Goal: Task Accomplishment & Management: Manage account settings

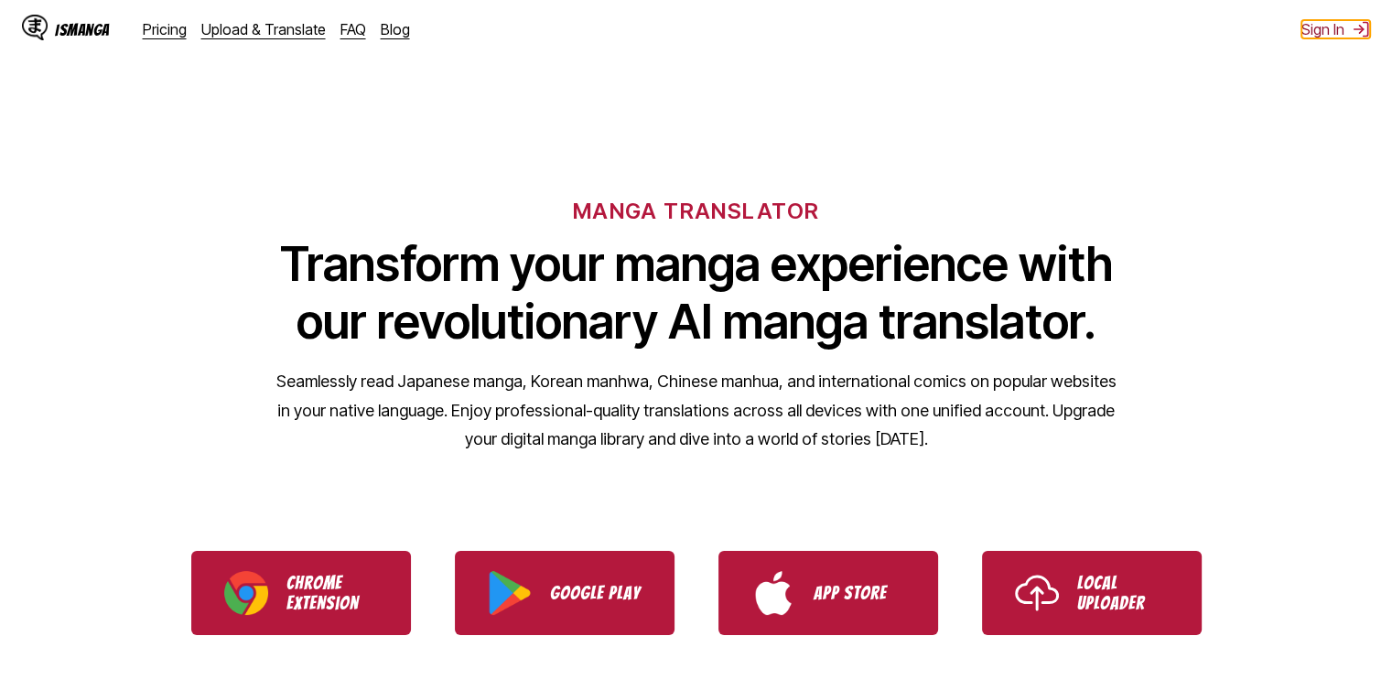
click at [1326, 23] on button "Sign In" at bounding box center [1336, 29] width 69 height 18
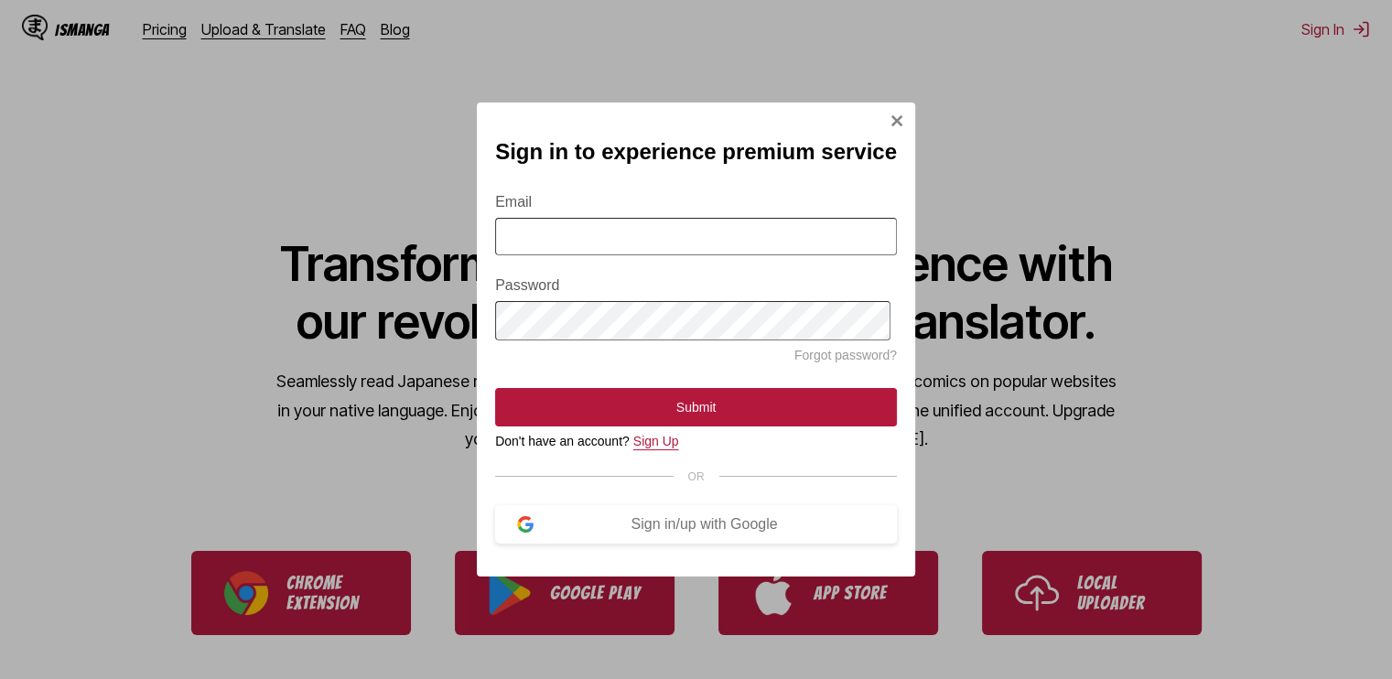
click at [663, 449] on link "Sign Up" at bounding box center [656, 441] width 46 height 15
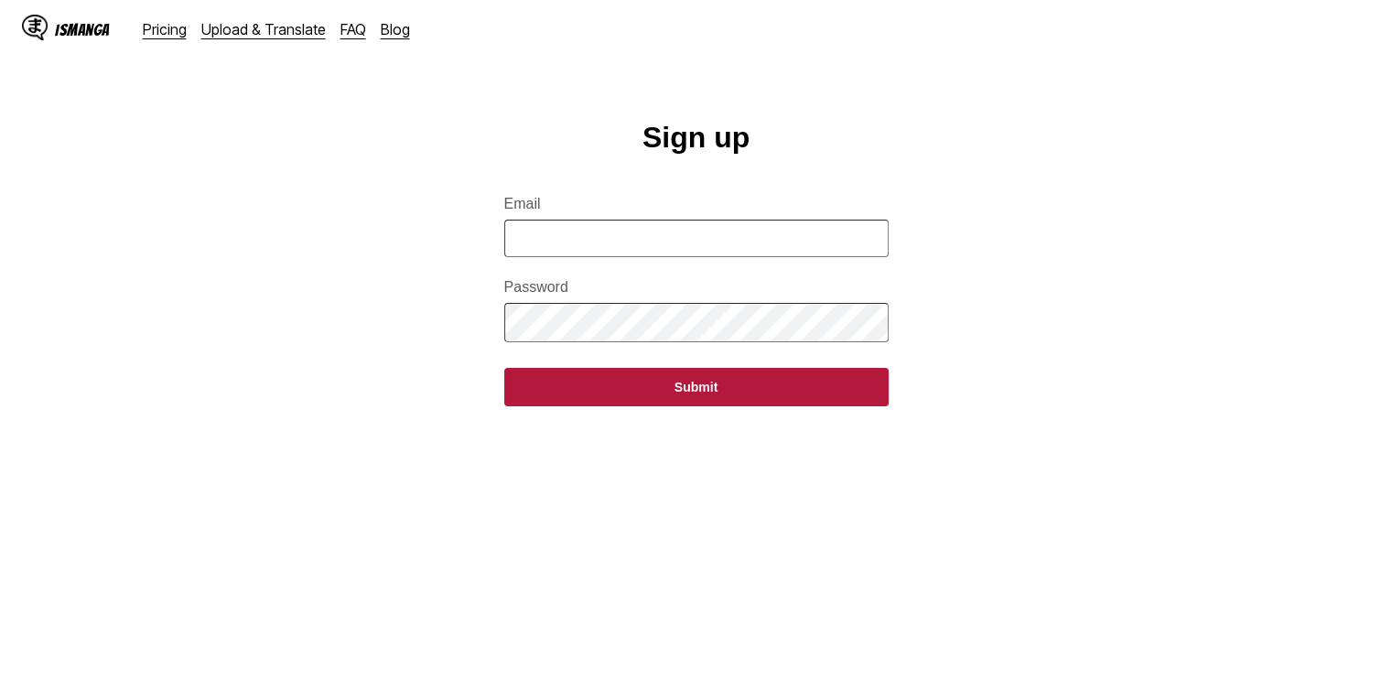
click at [609, 252] on input "Email" at bounding box center [696, 239] width 384 height 38
type input "*"
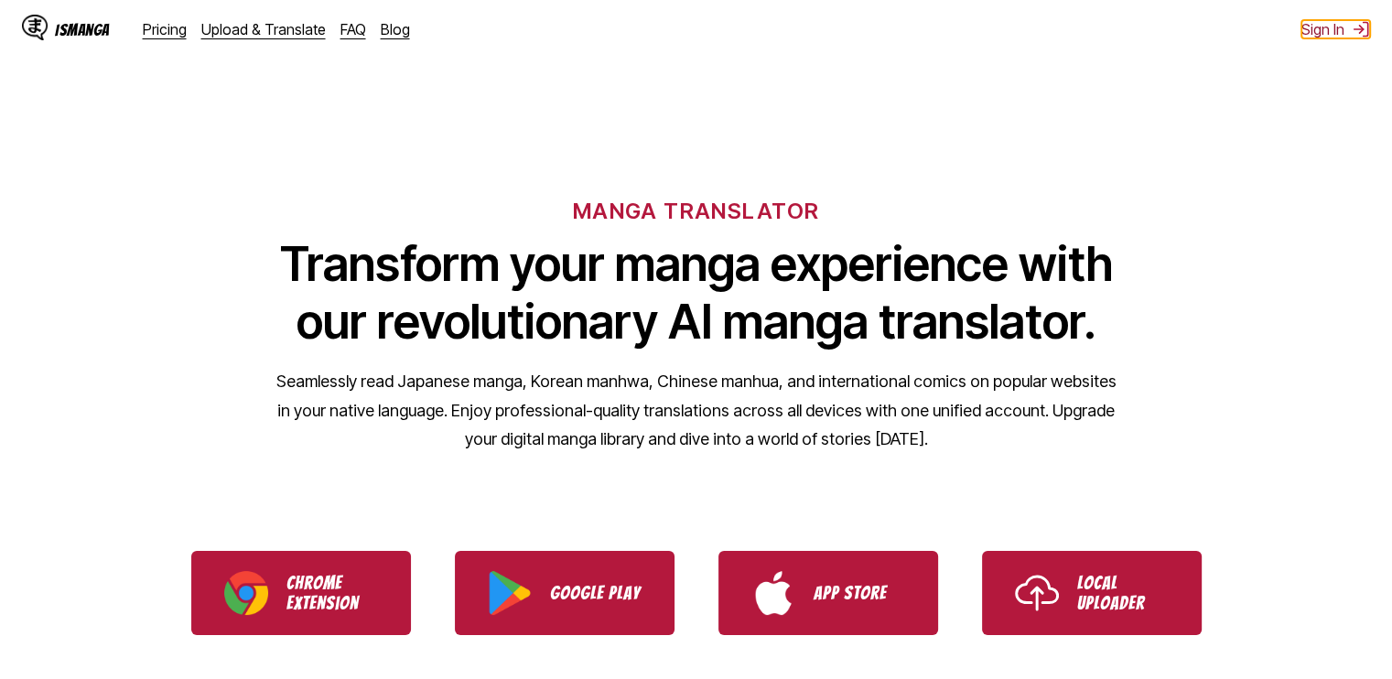
click at [1329, 36] on button "Sign In" at bounding box center [1336, 29] width 69 height 18
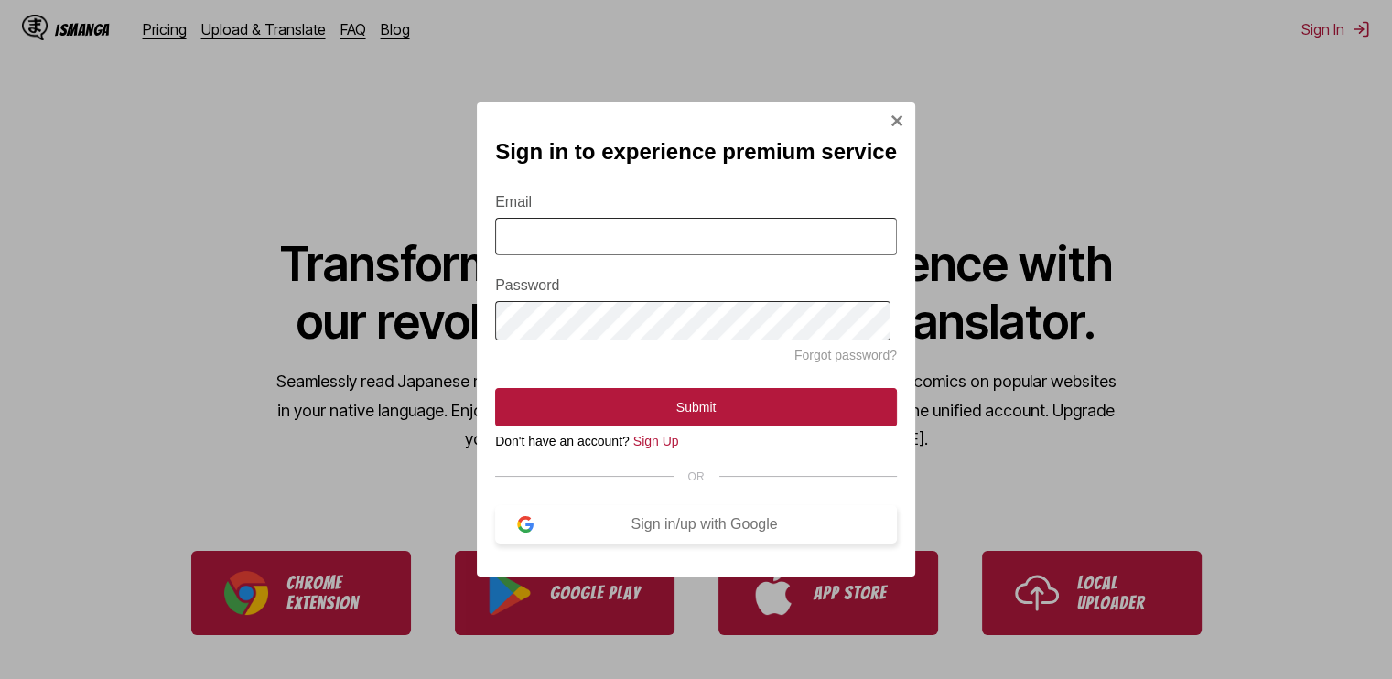
click at [676, 544] on button "Sign in/up with Google" at bounding box center [696, 524] width 402 height 38
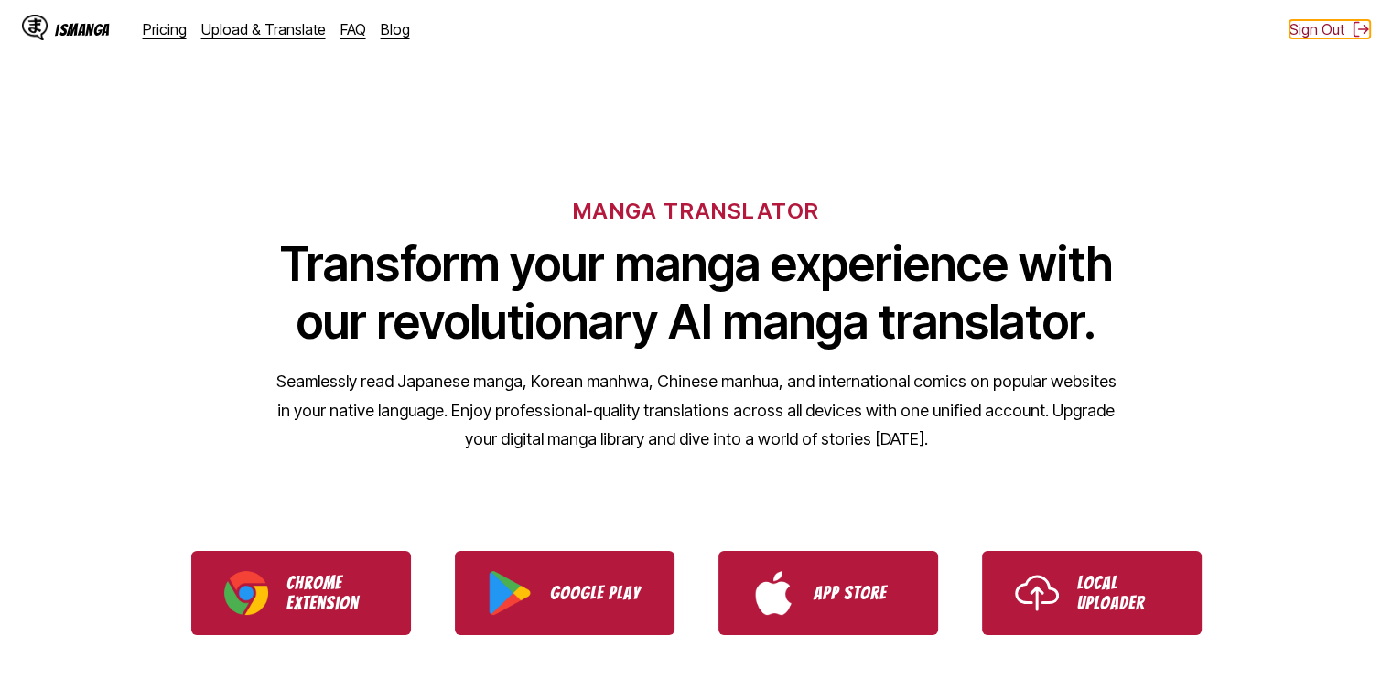
click at [1366, 34] on img at bounding box center [1361, 29] width 18 height 18
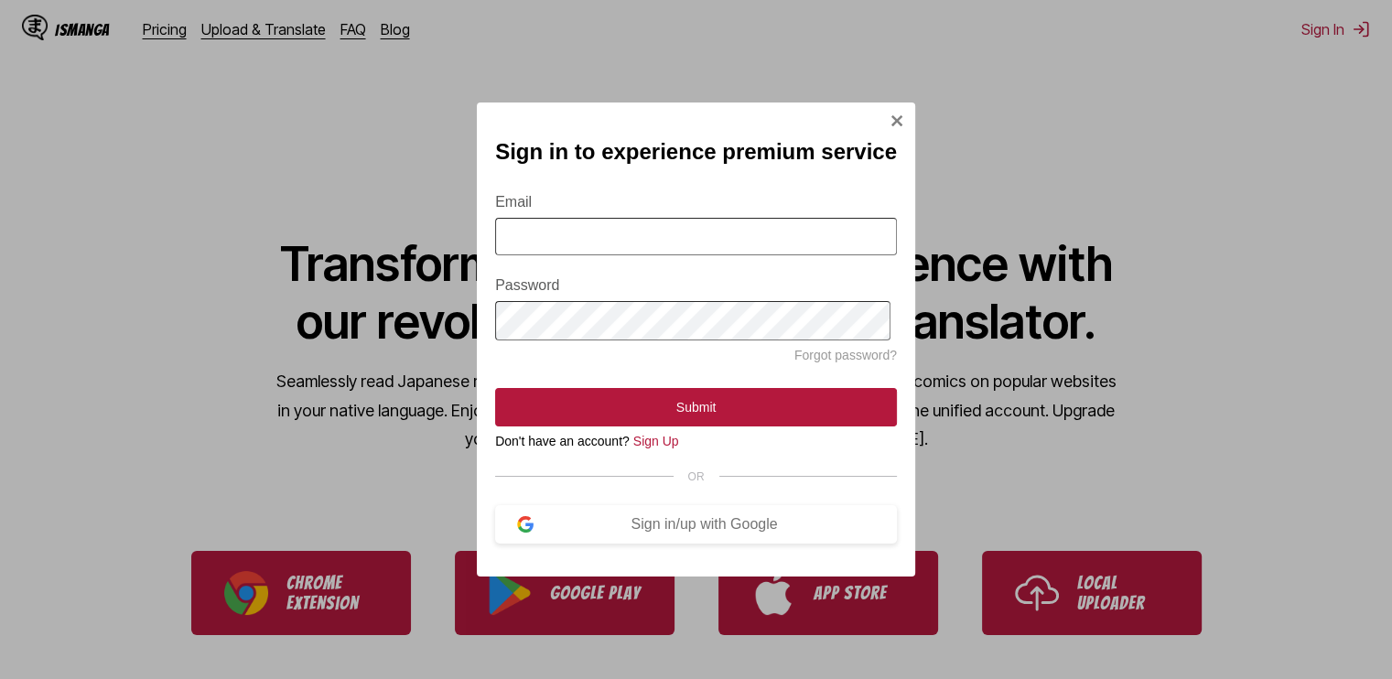
click at [1245, 62] on div "Sign in to experience premium service Email Password Forgot password? Submit Do…" at bounding box center [696, 339] width 1392 height 679
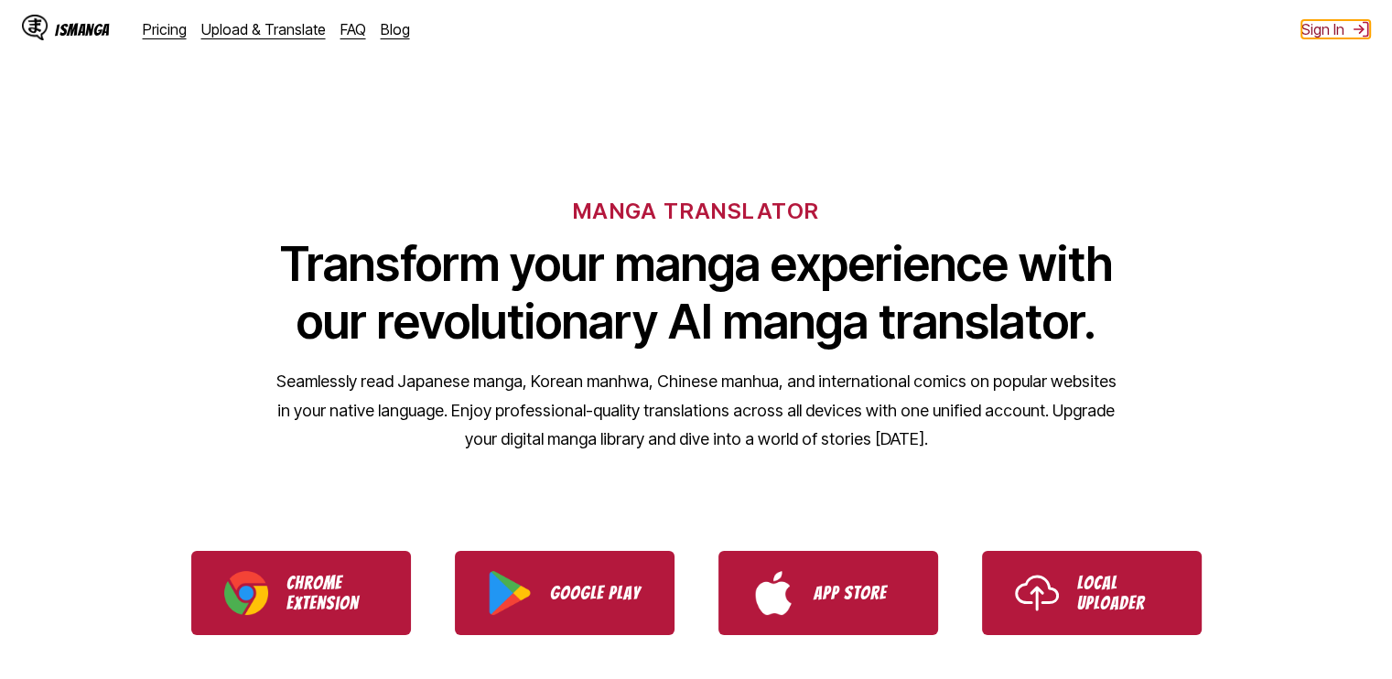
click at [1355, 25] on img at bounding box center [1361, 29] width 18 height 18
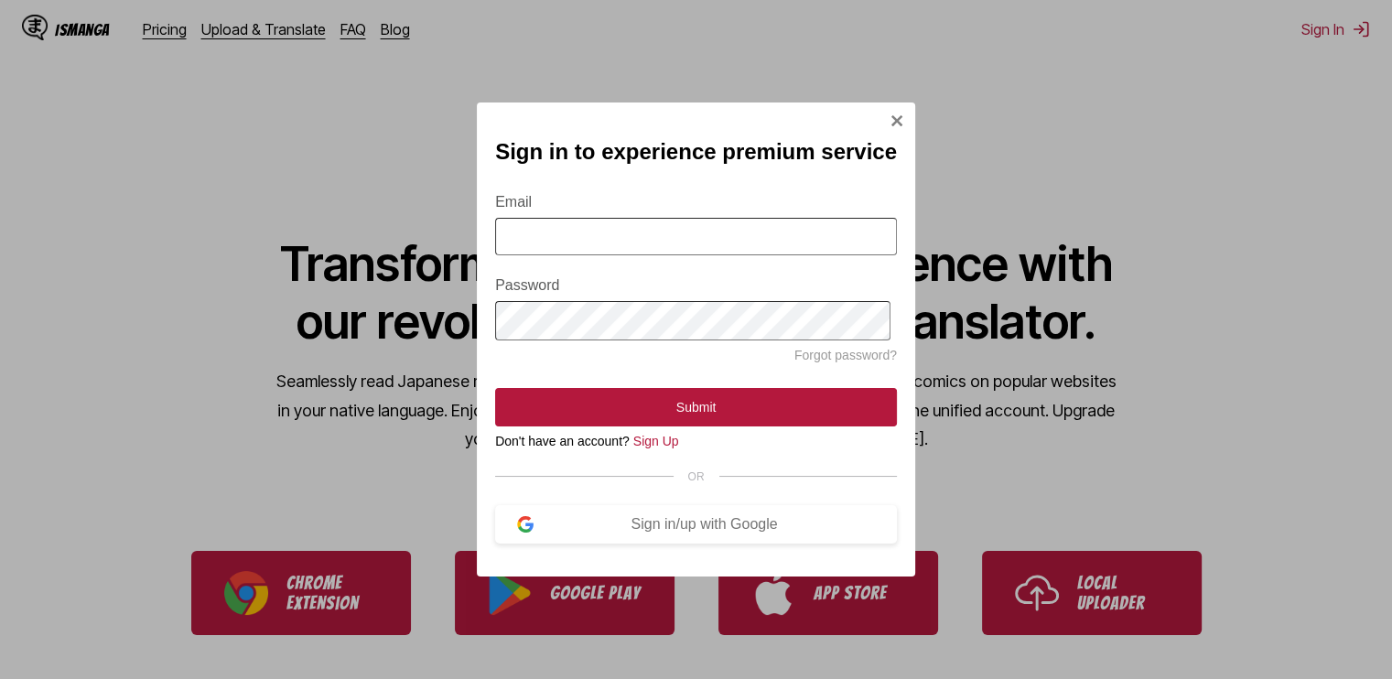
click at [542, 237] on input "Email" at bounding box center [696, 237] width 402 height 38
type input "*"
type input "**********"
click at [824, 362] on link "Forgot password?" at bounding box center [846, 355] width 103 height 15
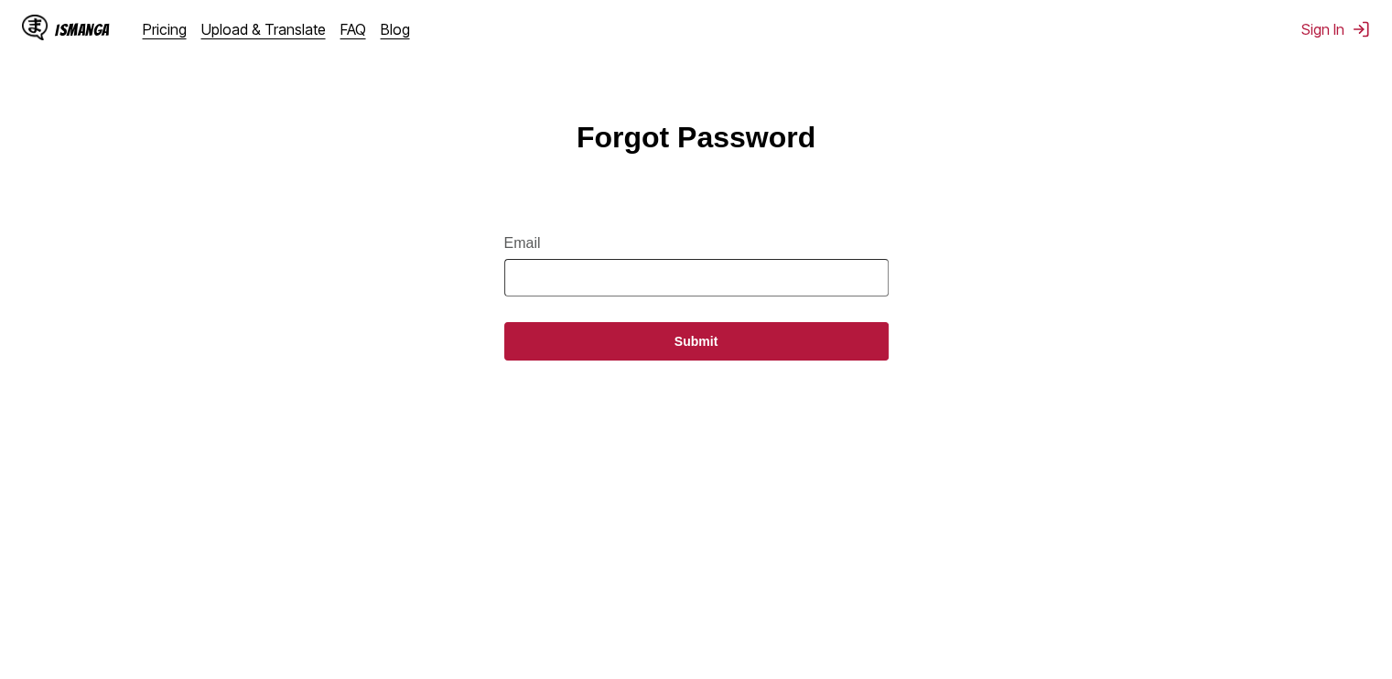
click at [685, 297] on input "Email" at bounding box center [696, 278] width 384 height 38
type input "**********"
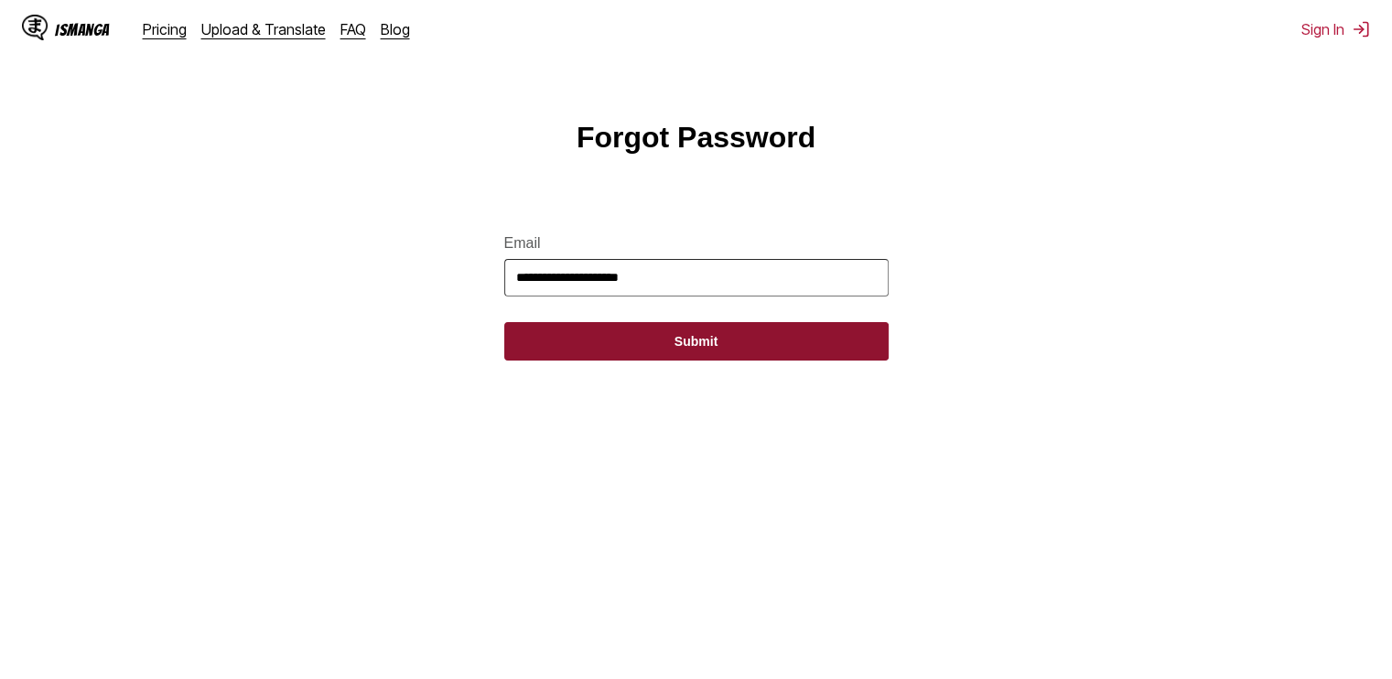
click at [644, 343] on button "Submit" at bounding box center [696, 341] width 384 height 38
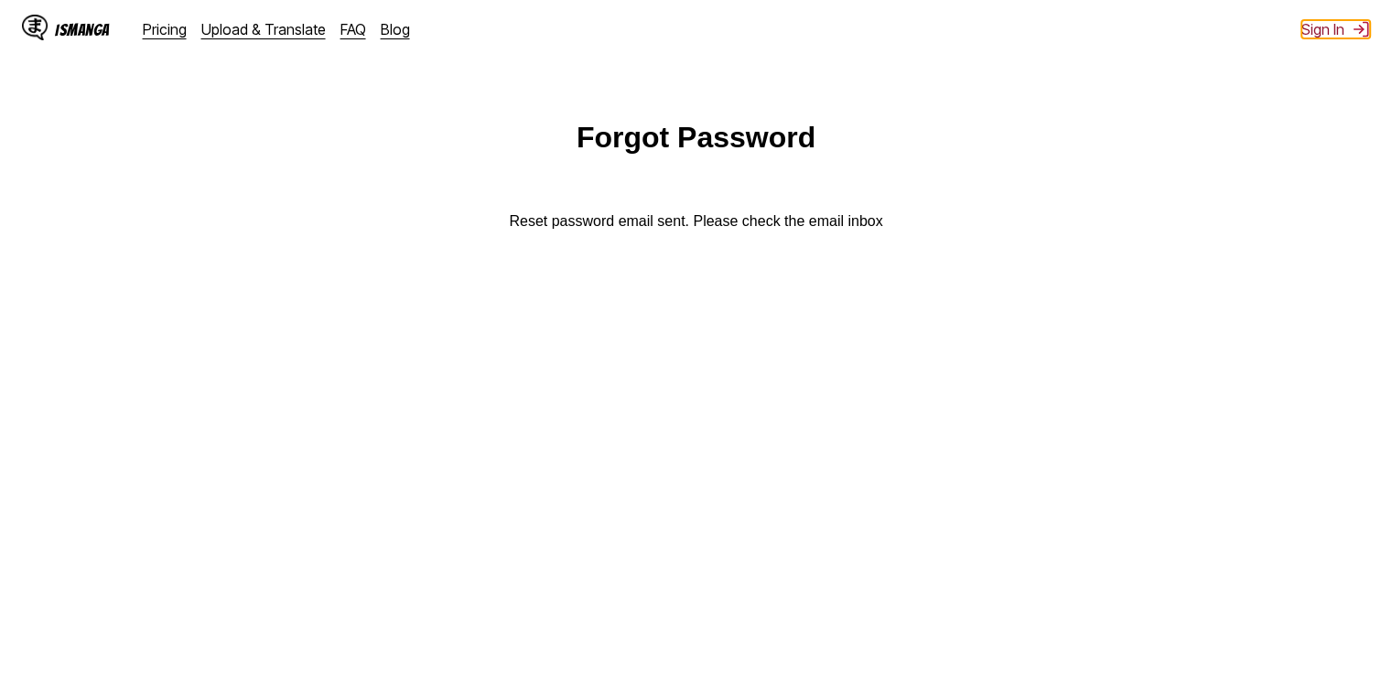
click at [1312, 27] on button "Sign In" at bounding box center [1336, 29] width 69 height 18
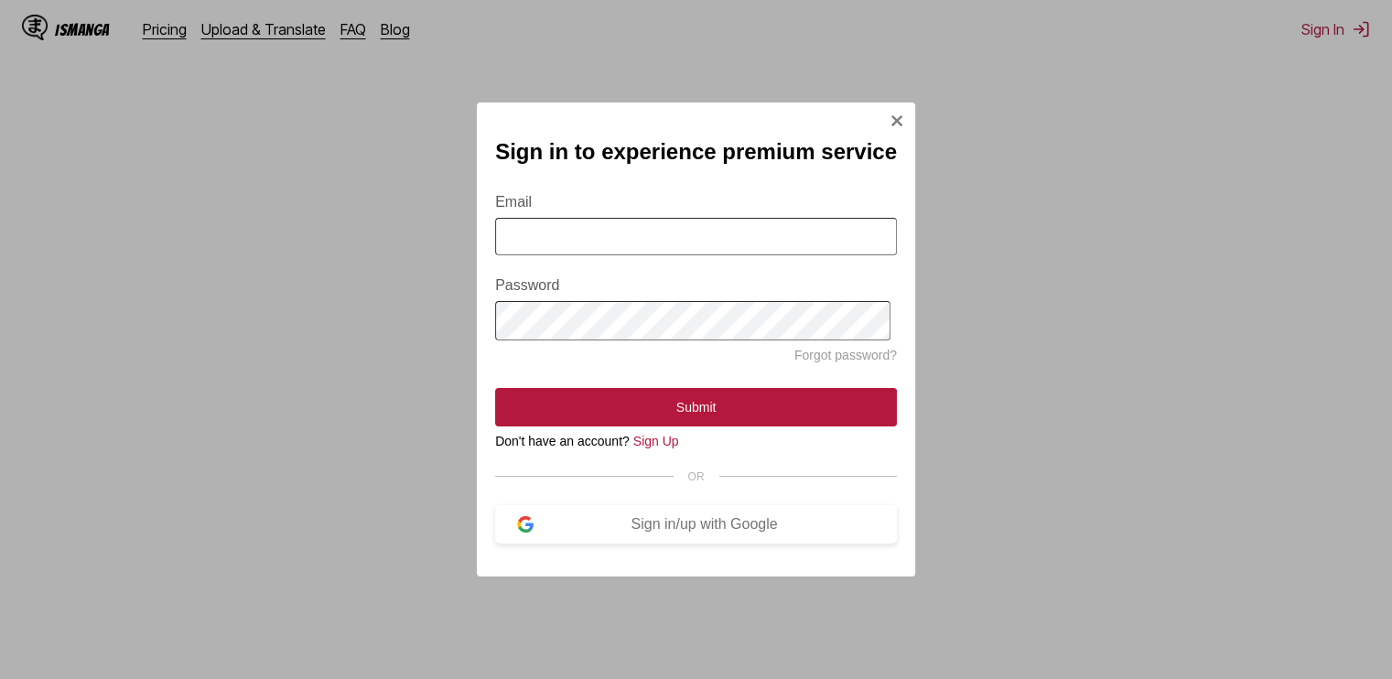
click at [734, 235] on input "Email" at bounding box center [696, 237] width 402 height 38
type input "**********"
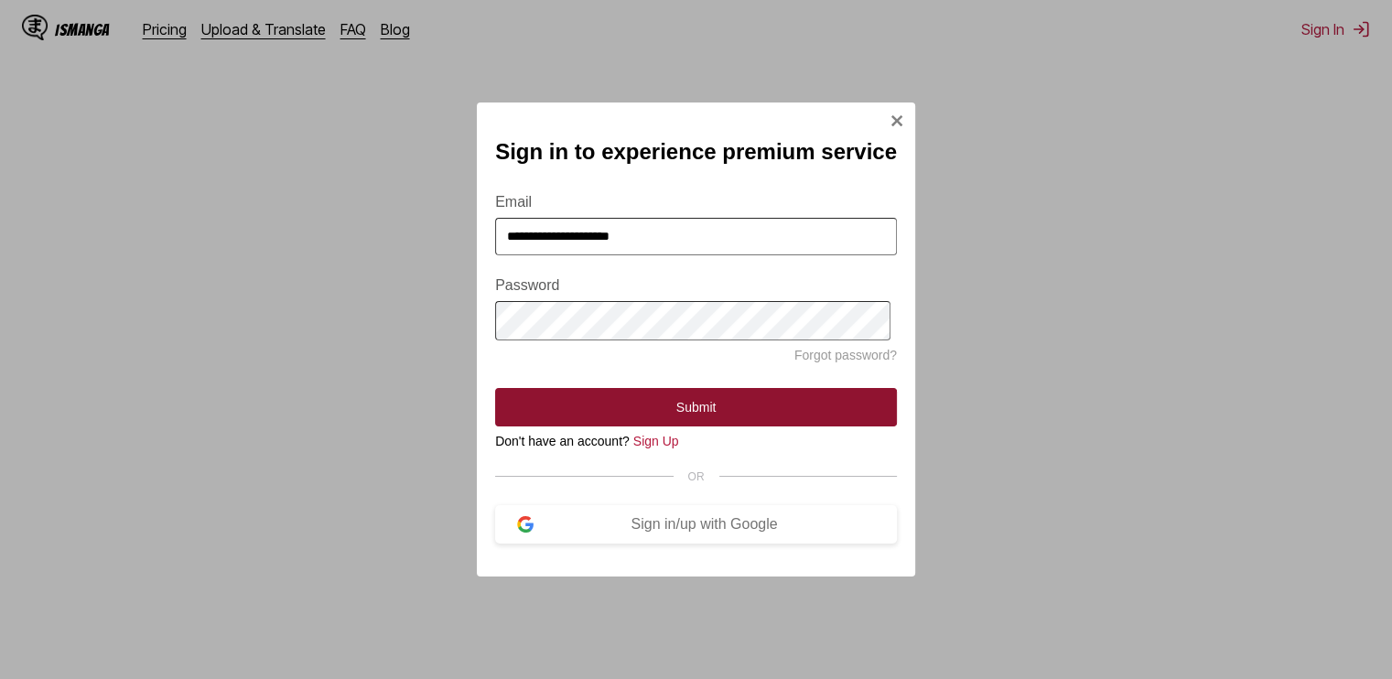
click at [674, 404] on button "Submit" at bounding box center [696, 407] width 402 height 38
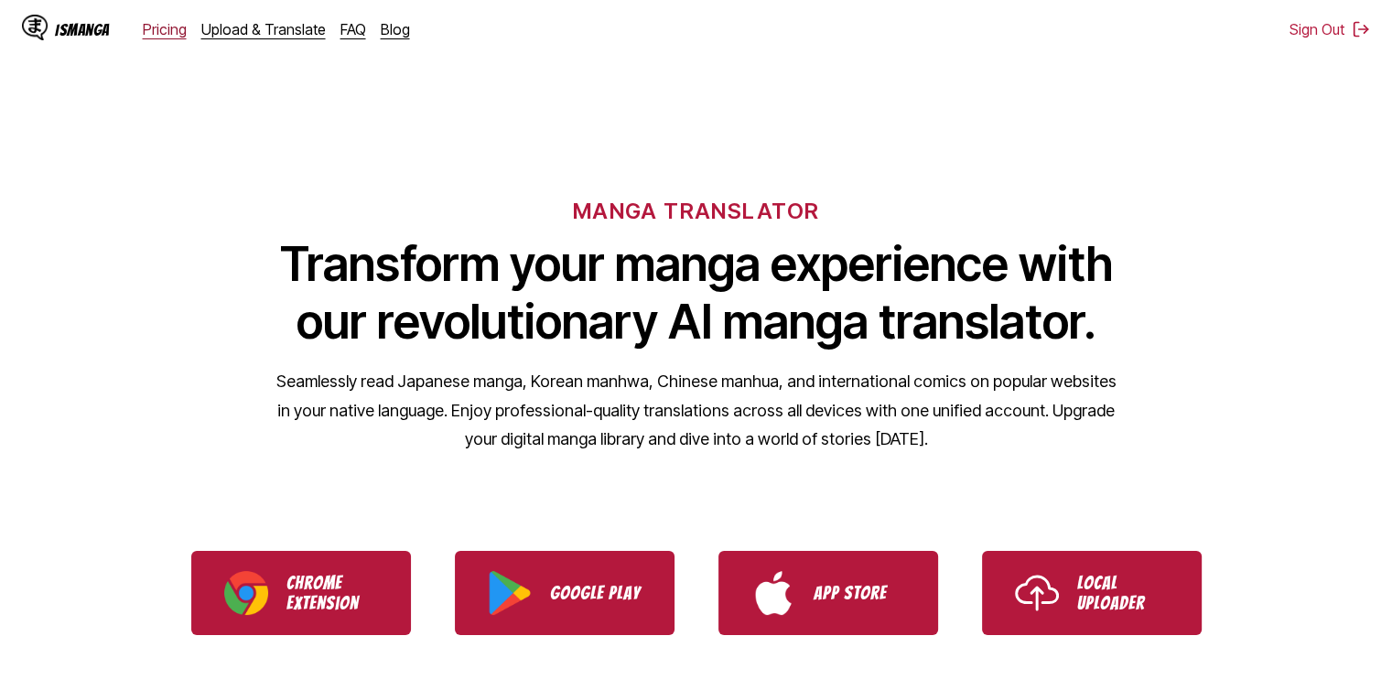
click at [167, 26] on link "Pricing" at bounding box center [165, 29] width 44 height 18
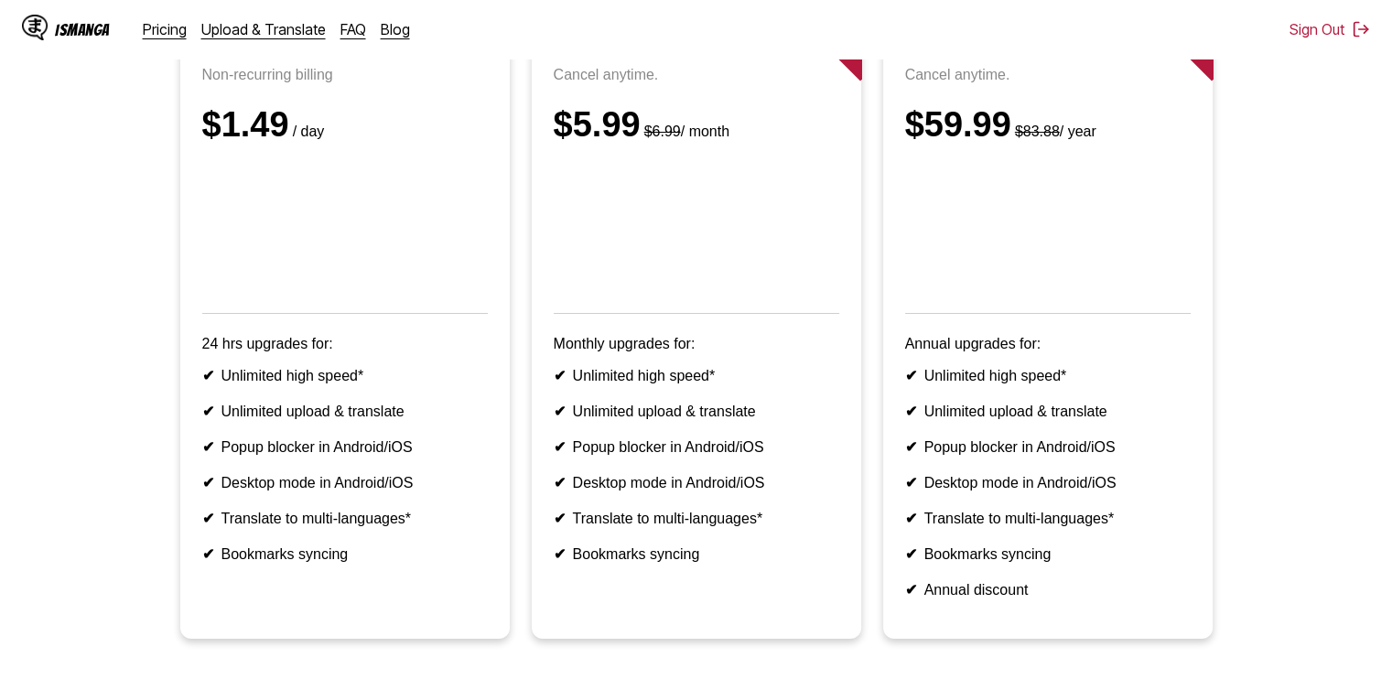
scroll to position [267, 0]
